Goal: Information Seeking & Learning: Understand process/instructions

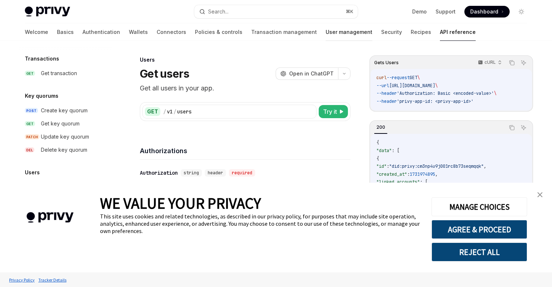
click at [325, 30] on link "User management" at bounding box center [348, 32] width 47 height 18
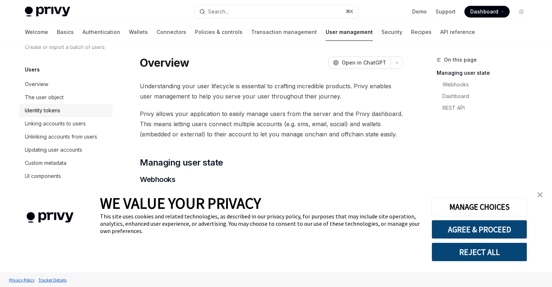
scroll to position [92, 0]
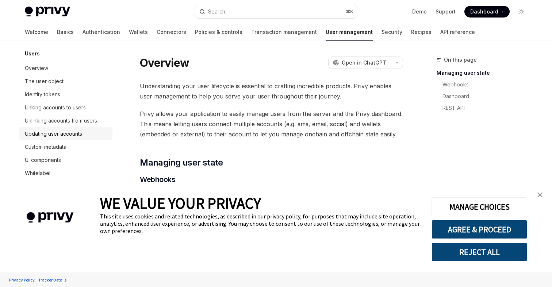
click at [66, 137] on div "Updating user accounts" at bounding box center [53, 134] width 57 height 9
type textarea "*"
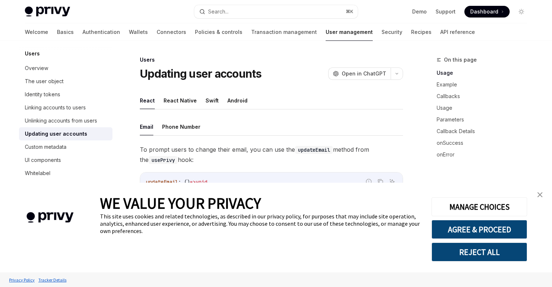
click at [204, 33] on div "Welcome Basics Authentication Wallets Connectors Policies & controls Transactio…" at bounding box center [250, 32] width 450 height 18
click at [472, 231] on button "AGREE & PROCEED" at bounding box center [479, 229] width 96 height 19
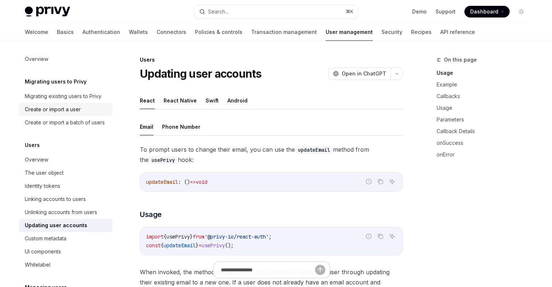
click at [80, 105] on div "Create or import a user" at bounding box center [53, 109] width 56 height 9
type textarea "*"
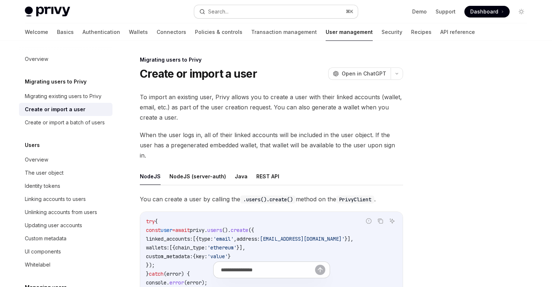
click at [246, 6] on button "Search... ⌘ K" at bounding box center [275, 11] width 163 height 13
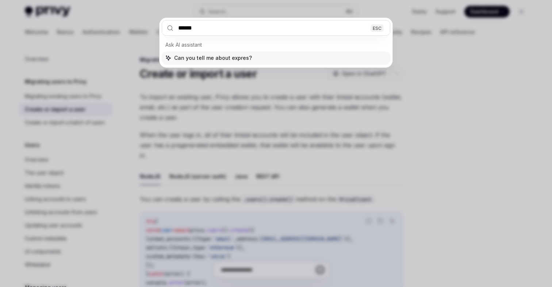
type input "*******"
type input "**********"
type textarea "*"
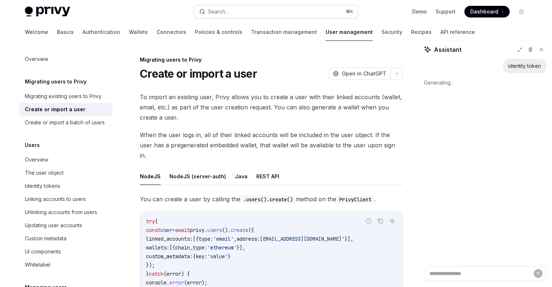
click at [228, 17] on button "Search... ⌘ K" at bounding box center [275, 11] width 163 height 13
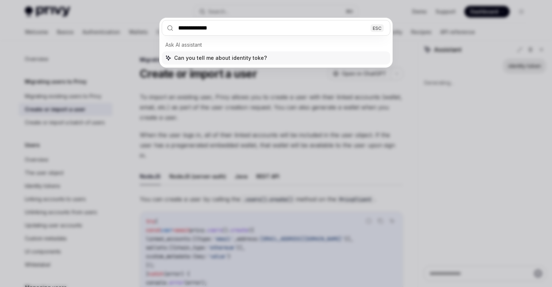
type input "**********"
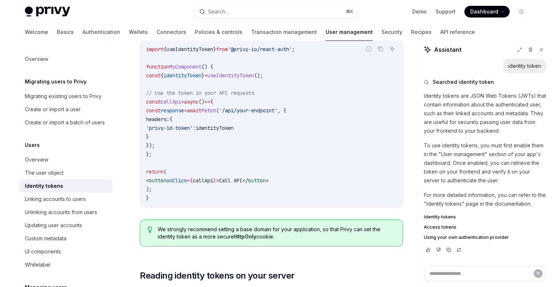
scroll to position [772, 0]
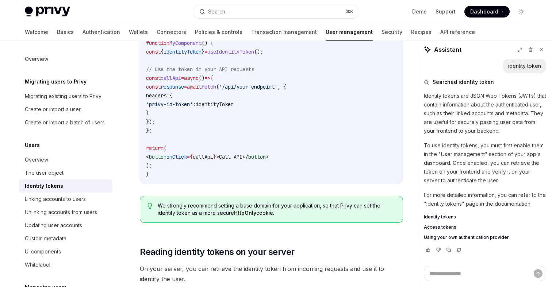
drag, startPoint x: 197, startPoint y: 182, endPoint x: 162, endPoint y: 110, distance: 80.4
click at [162, 110] on div "import { useIdentityToken } from '@privy-io/react-auth' ; function MyComponent …" at bounding box center [271, 100] width 262 height 168
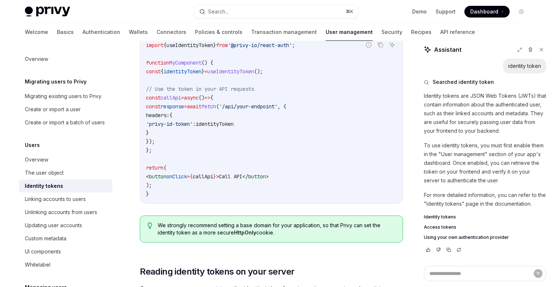
scroll to position [751, 0]
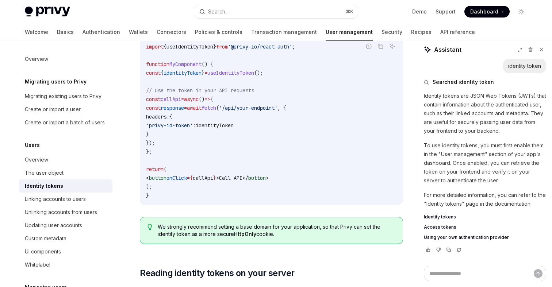
click at [234, 224] on span "We strongly recommend setting a base domain for your application, so that Privy…" at bounding box center [276, 230] width 237 height 15
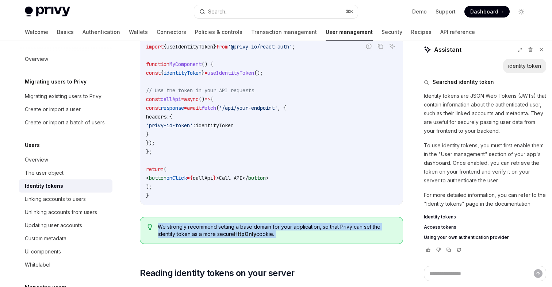
click at [234, 224] on span "We strongly recommend setting a base domain for your application, so that Privy…" at bounding box center [276, 230] width 237 height 15
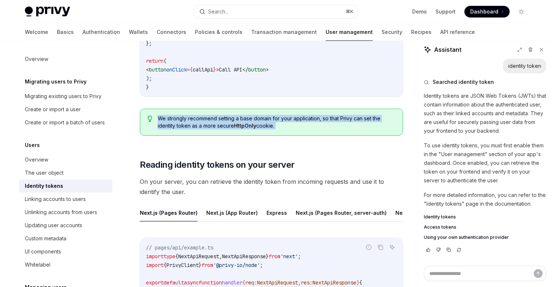
scroll to position [867, 0]
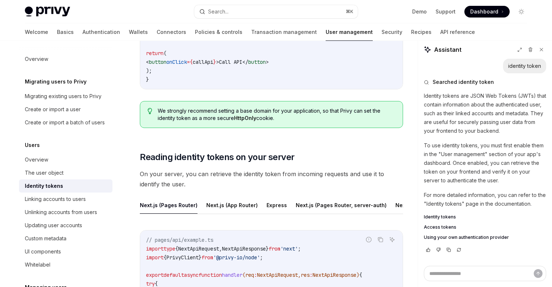
click at [287, 206] on ul "Next.js (Pages Router) Next.js (App Router) Express Next.js (Pages Router, serv…" at bounding box center [271, 206] width 263 height 18
click at [285, 203] on ul "Next.js (Pages Router) Next.js (App Router) Express Next.js (Pages Router, serv…" at bounding box center [271, 206] width 263 height 18
click at [282, 203] on button "Express" at bounding box center [276, 205] width 20 height 17
type textarea "*"
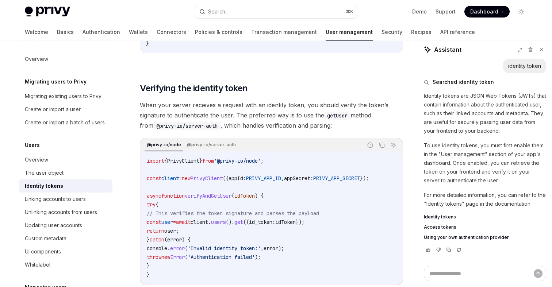
scroll to position [1998, 0]
